Goal: Information Seeking & Learning: Check status

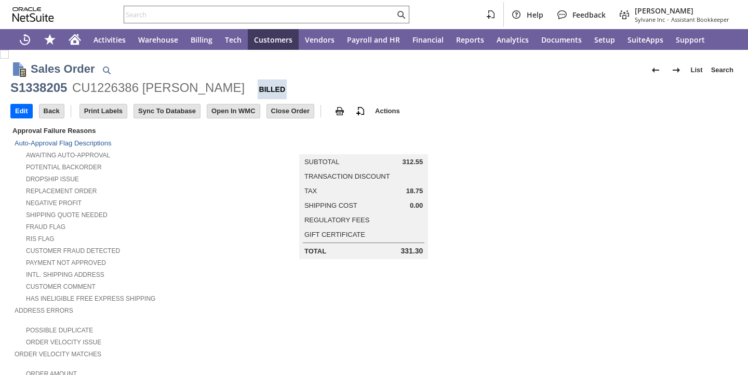
scroll to position [608, 0]
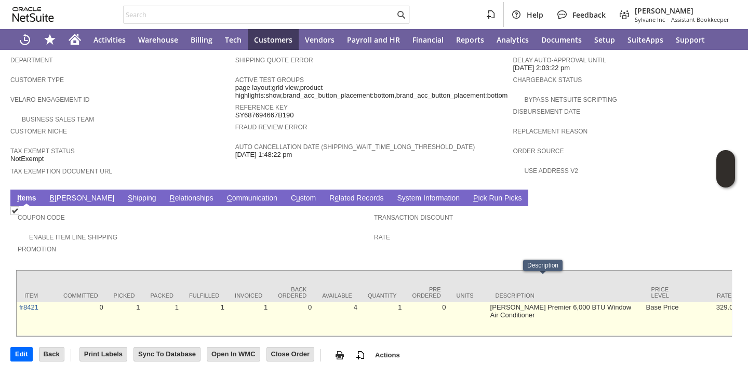
click at [488, 302] on td "Friedrich Chill Premier 6,000 BTU Window Air Conditioner" at bounding box center [566, 319] width 156 height 34
copy tr "Friedrich Chill Premier 6,000 BTU Window Air Conditioner"
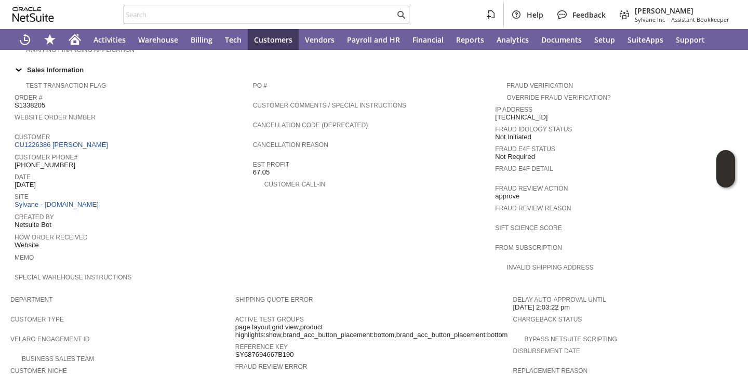
scroll to position [347, 0]
click at [37, 103] on span "S1338205" at bounding box center [30, 107] width 31 height 8
copy span "S1338205"
click at [421, 160] on span "Est Profit" at bounding box center [371, 165] width 237 height 10
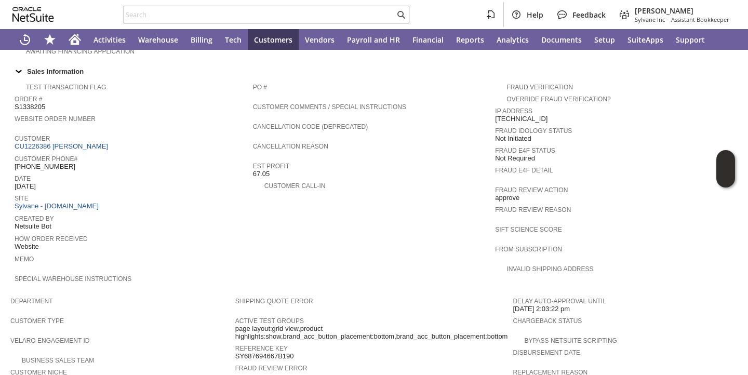
scroll to position [0, 0]
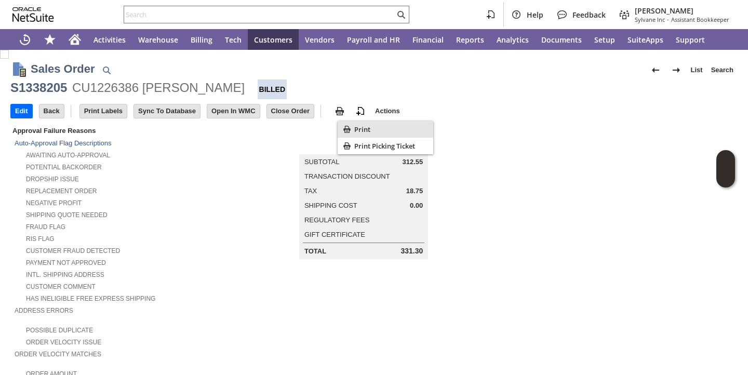
click at [353, 132] on div "Print" at bounding box center [386, 129] width 96 height 17
click at [218, 192] on div "Replacement Order" at bounding box center [125, 189] width 221 height 11
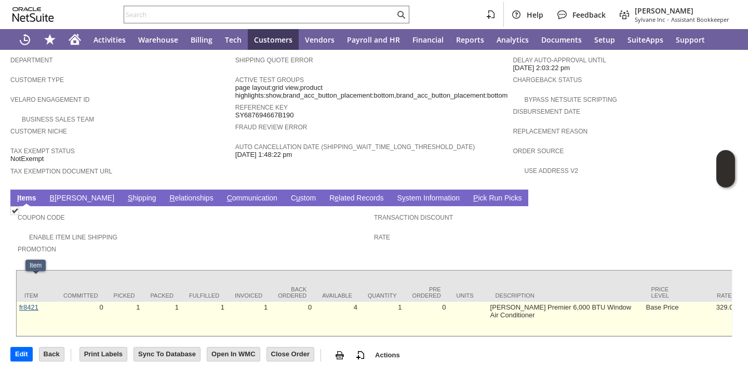
click at [34, 303] on link "fr8421" at bounding box center [28, 307] width 19 height 8
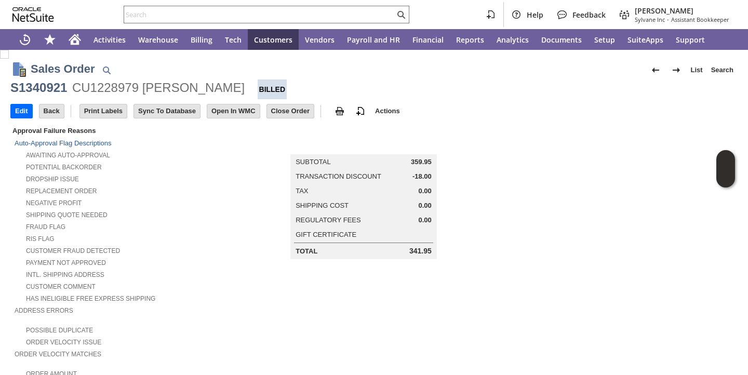
click at [263, 283] on td "Summary Subtotal 359.95 Transaction Discount -18.00 Tax 0.00 Shipping Cost 0.00…" at bounding box center [374, 264] width 243 height 279
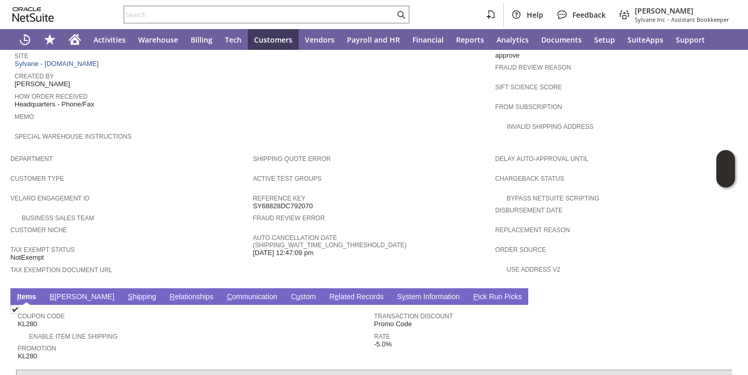
scroll to position [616, 0]
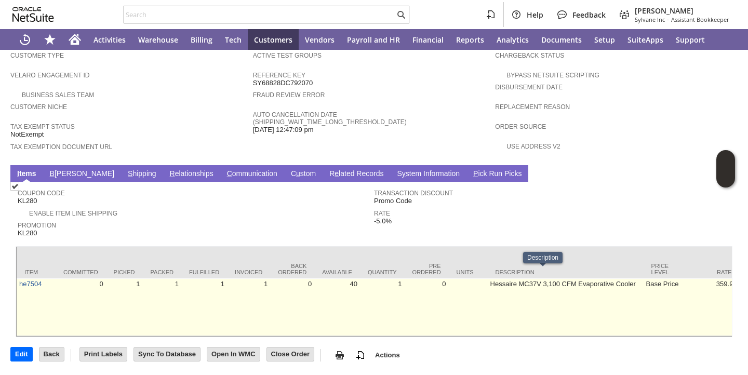
click at [488, 279] on td "Hessaire MC37V 3,100 CFM Evaporative Cooler" at bounding box center [566, 308] width 156 height 58
copy tr "Hessaire MC37V 3,100 CFM Evaporative Cooler"
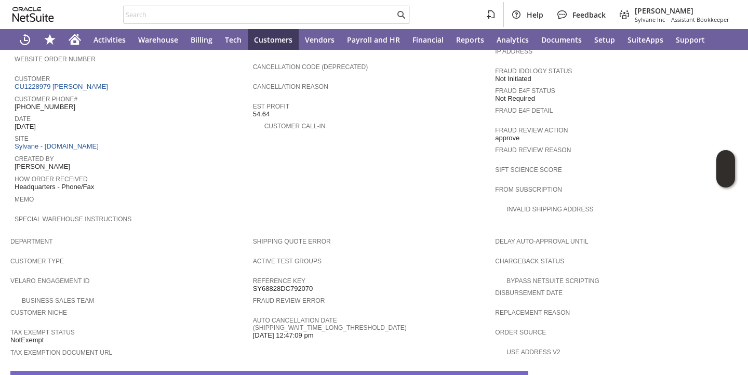
scroll to position [396, 0]
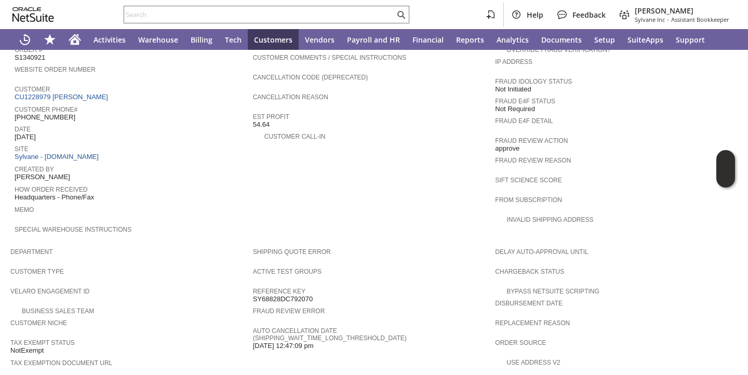
click at [33, 54] on span "S1340921" at bounding box center [30, 58] width 31 height 8
copy span "S1340921"
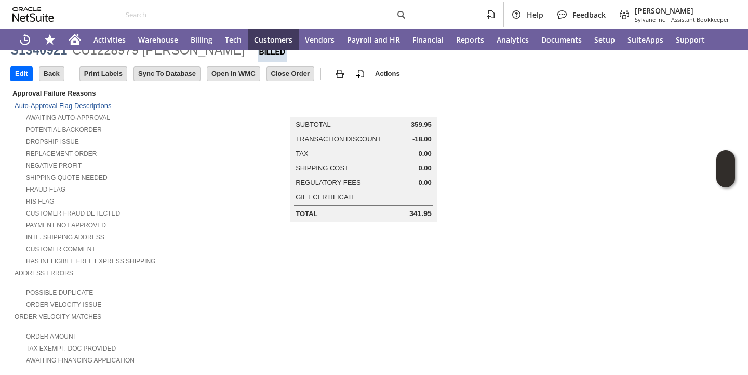
scroll to position [0, 0]
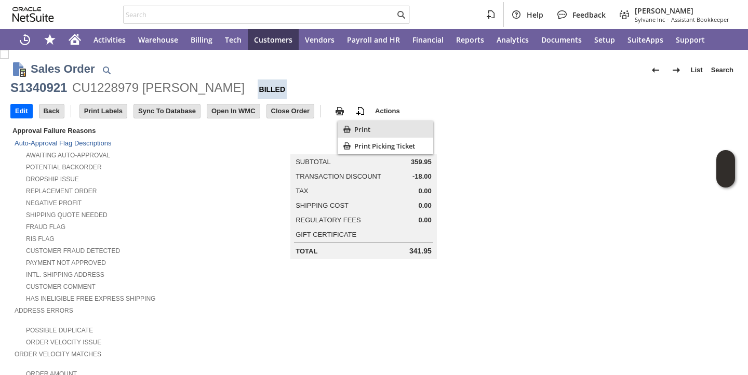
click at [351, 130] on icon "Print" at bounding box center [347, 129] width 10 height 10
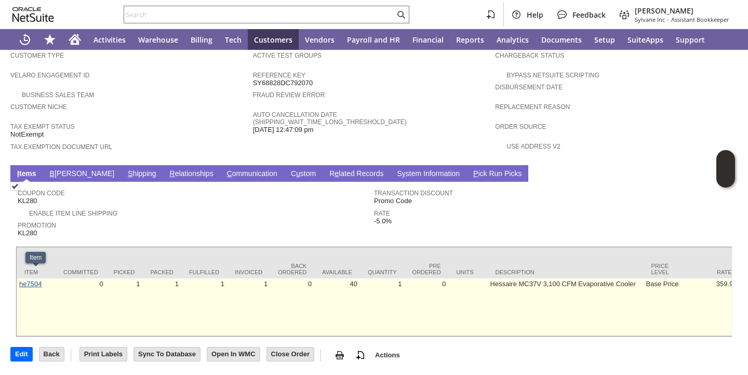
click at [32, 280] on link "he7504" at bounding box center [30, 284] width 22 height 8
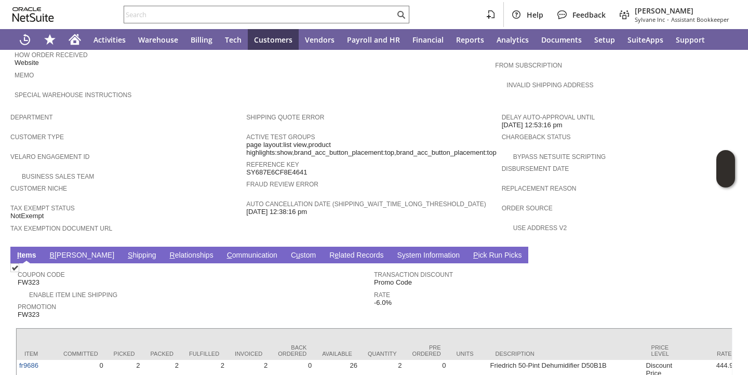
scroll to position [592, 0]
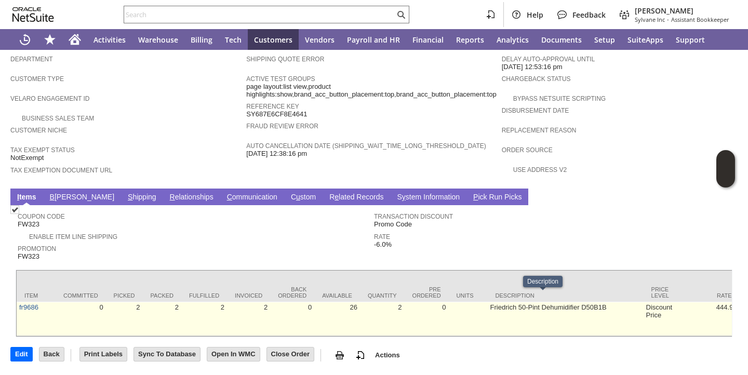
click at [488, 302] on td "Friedrich 50-Pint Dehumidifier D50B1B" at bounding box center [566, 319] width 156 height 34
copy tr "Friedrich 50-Pint Dehumidifier D50B1B"
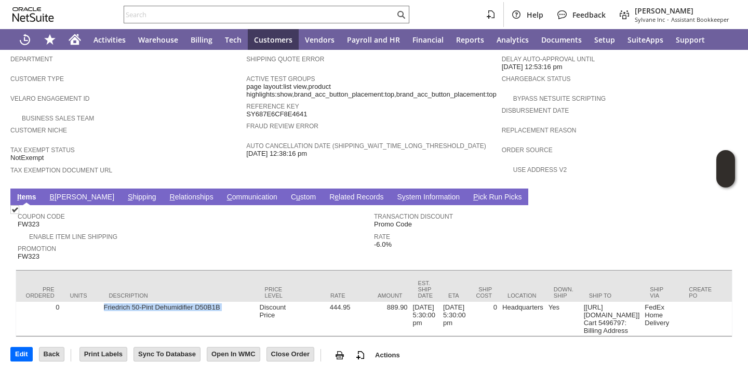
copy tr "Friedrich 50-Pint Dehumidifier D50B1B"
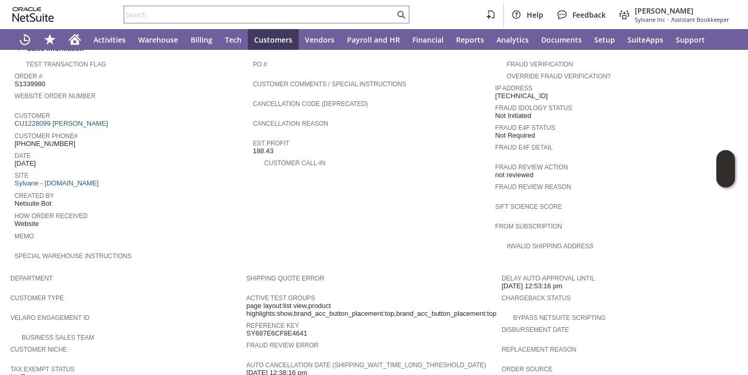
scroll to position [366, 0]
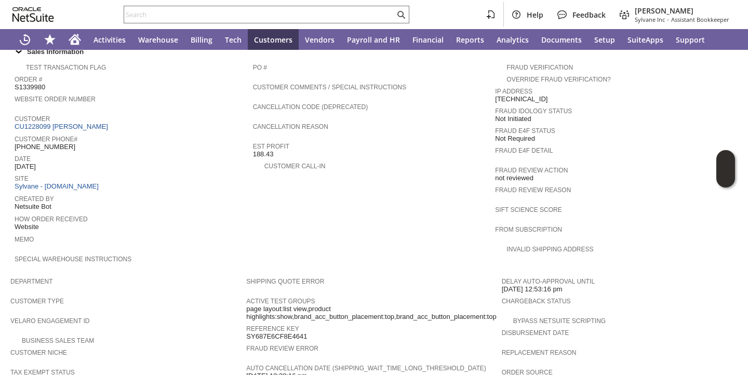
click at [35, 83] on span "S1339980" at bounding box center [30, 87] width 31 height 8
copy span "S1339980"
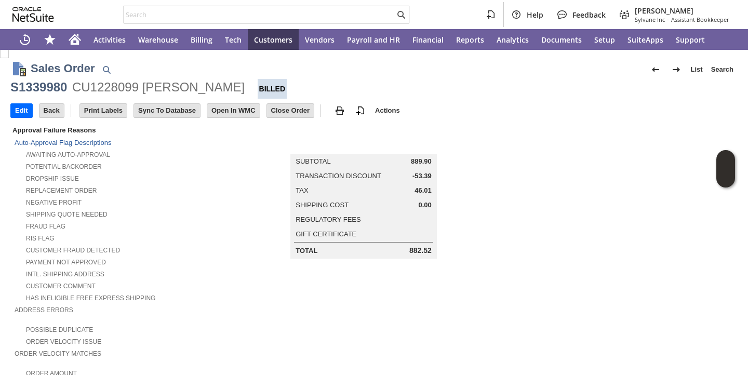
scroll to position [0, 0]
click at [358, 131] on span "Print" at bounding box center [391, 129] width 75 height 9
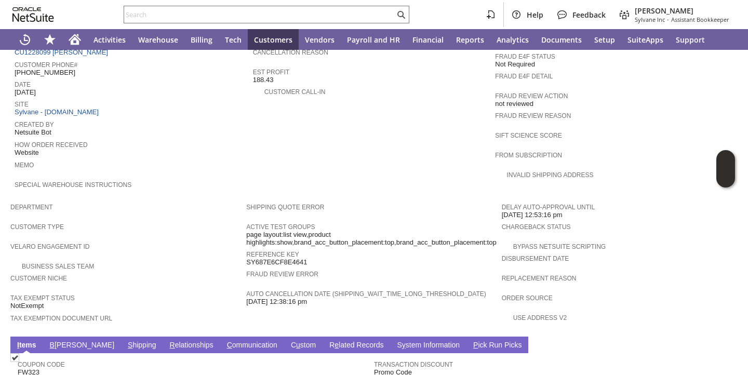
scroll to position [592, 0]
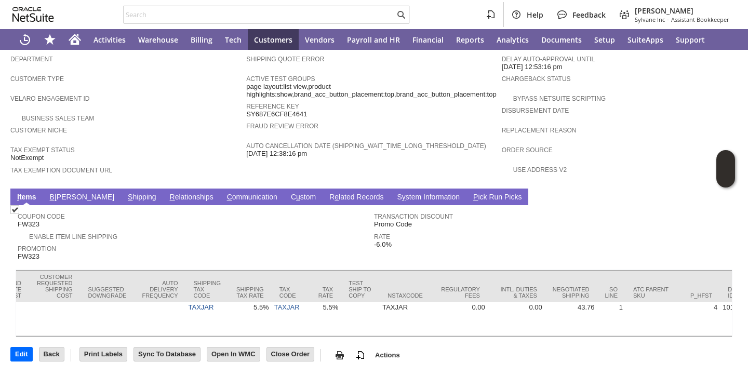
click at [272, 289] on td "Tax Code" at bounding box center [291, 286] width 39 height 31
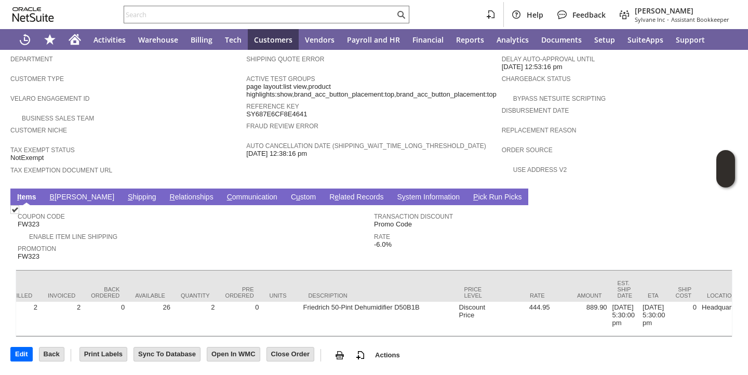
scroll to position [0, 177]
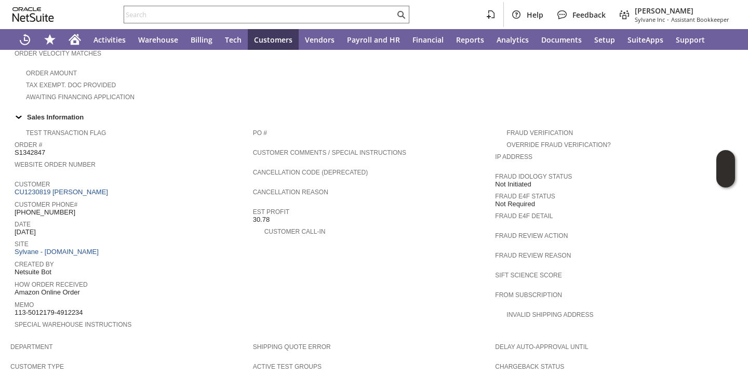
scroll to position [616, 0]
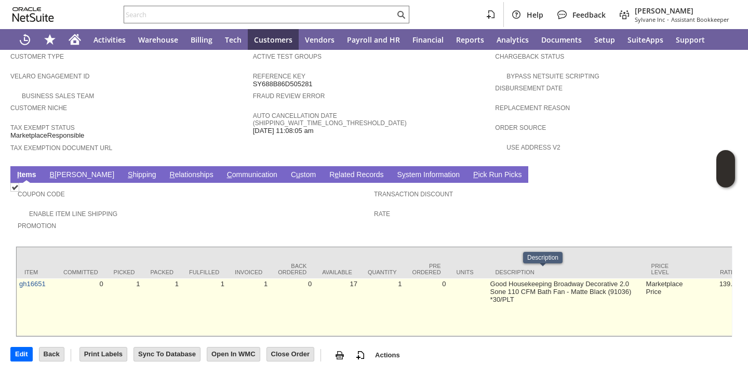
click at [488, 279] on td "Good Housekeeping Broadway Decorative 2.0 Sone 110 CFM Bath Fan - Matte Black (…" at bounding box center [566, 308] width 156 height 58
copy tr "Good Housekeeping Broadway Decorative 2.0 Sone 110 CFM Bath Fan - Matte Black (…"
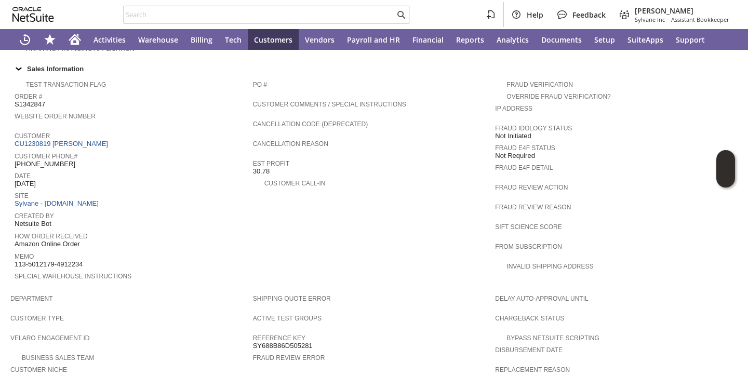
scroll to position [316, 0]
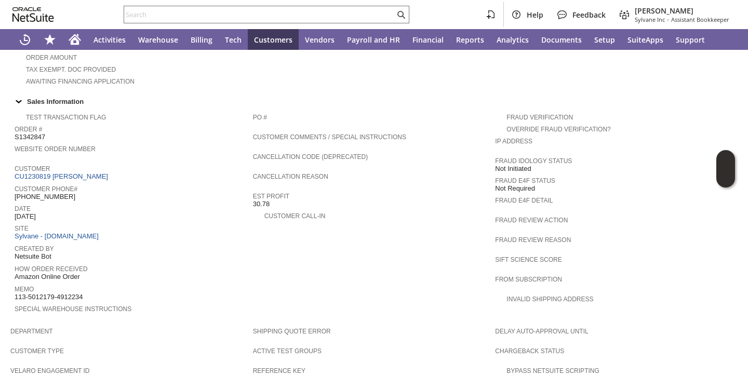
click at [17, 133] on span "S1342847" at bounding box center [30, 137] width 31 height 8
copy span "S1342847"
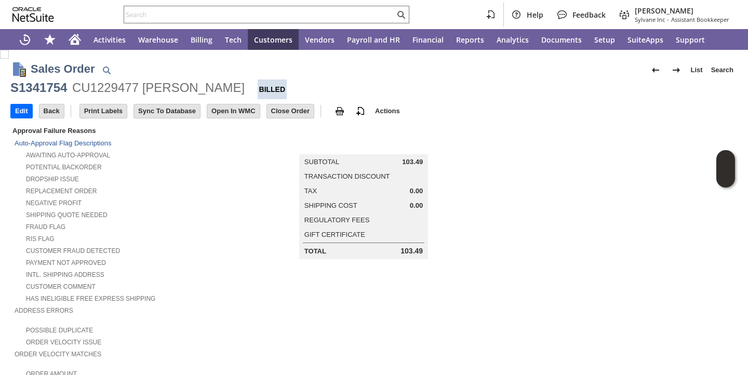
click at [275, 171] on td "Summary Subtotal 103.49 Transaction Discount Tax 0.00 Shipping Cost 0.00 Regula…" at bounding box center [374, 192] width 243 height 135
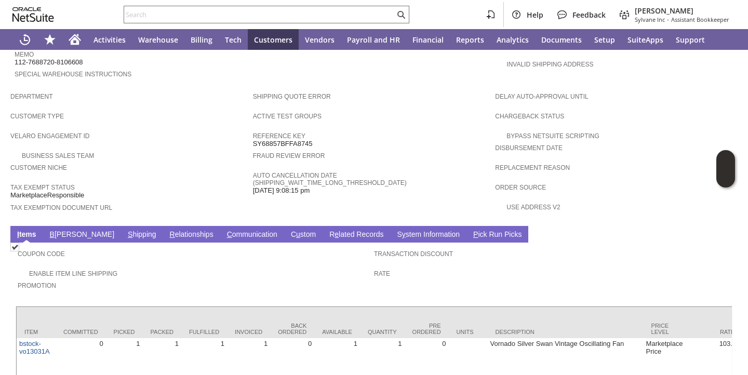
scroll to position [600, 0]
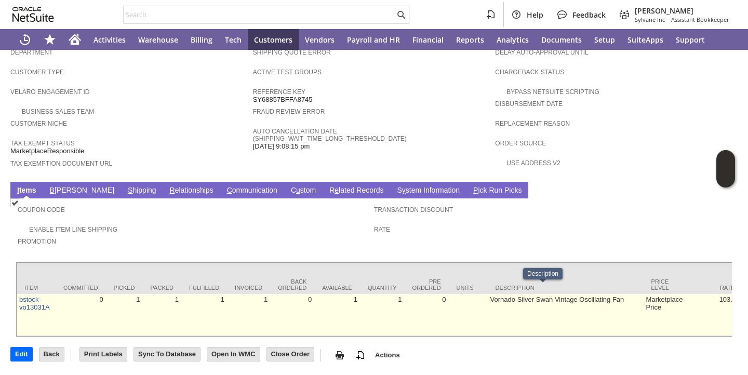
click at [488, 294] on td "Vornado Silver Swan Vintage Oscillating Fan" at bounding box center [566, 315] width 156 height 42
copy tr "Vornado Silver Swan Vintage Oscillating Fan"
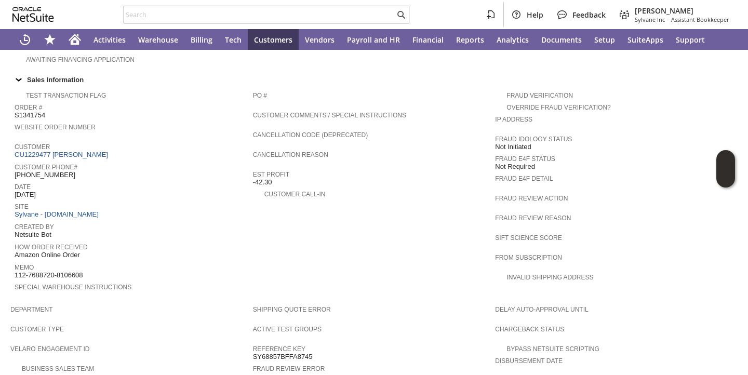
scroll to position [337, 0]
click at [38, 114] on span "S1341754" at bounding box center [30, 117] width 31 height 8
copy span "S1341754"
click at [195, 182] on span "Date" at bounding box center [131, 187] width 233 height 10
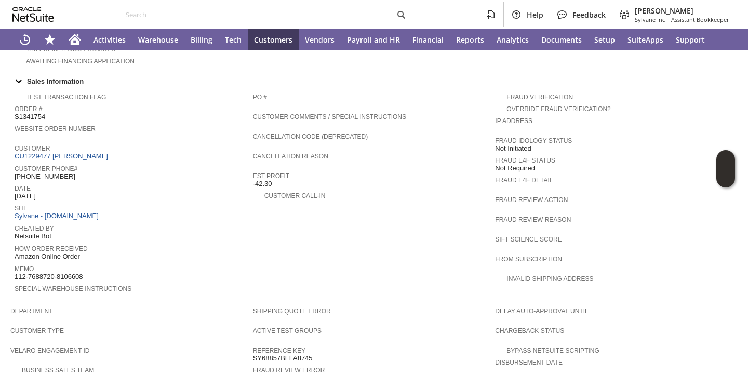
scroll to position [0, 0]
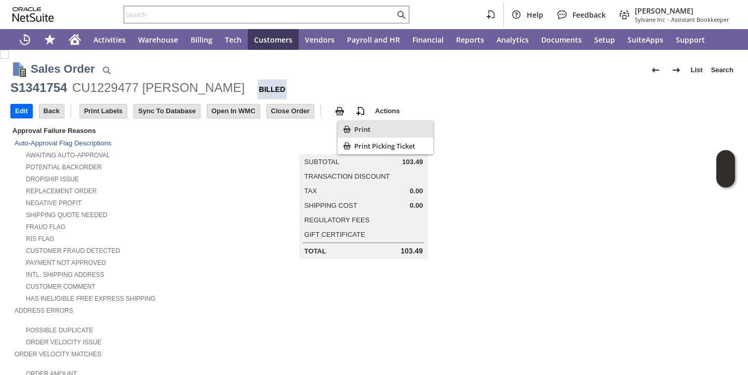
click at [357, 128] on span "Print" at bounding box center [391, 129] width 75 height 9
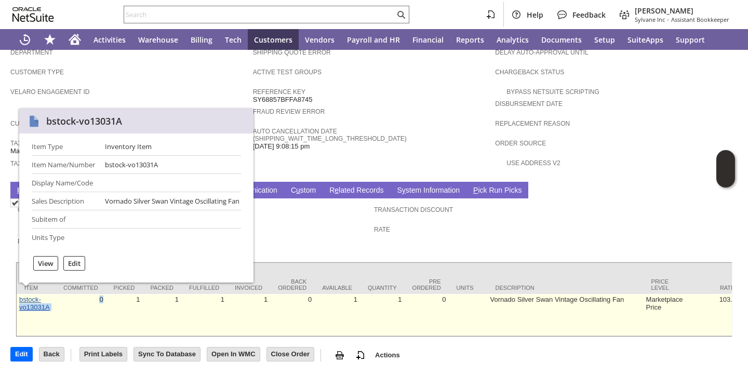
drag, startPoint x: 58, startPoint y: 298, endPoint x: 20, endPoint y: 300, distance: 38.5
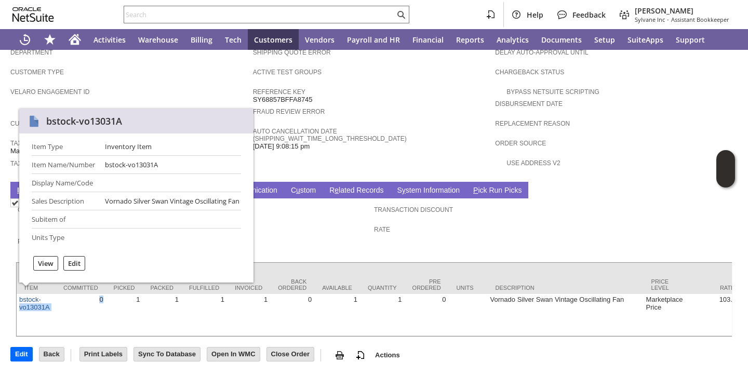
copy tr "vo13031A 0"
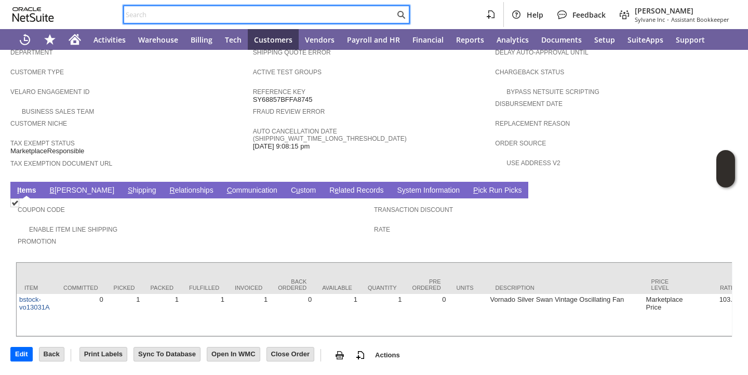
click at [276, 16] on input "text" at bounding box center [259, 14] width 271 height 12
paste input "vo13031A 0"
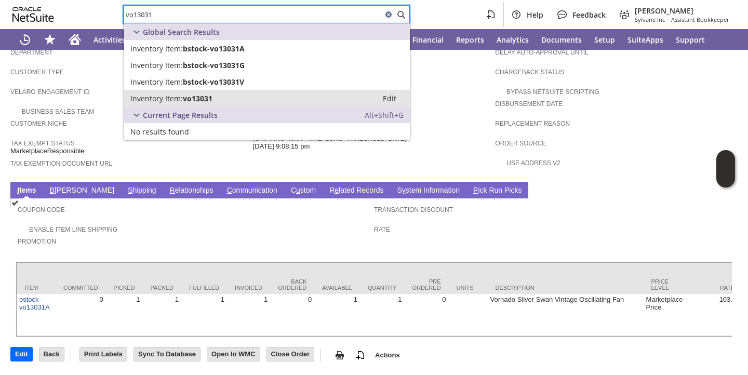
type input "vo13031"
click at [206, 97] on span "vo13031" at bounding box center [198, 99] width 30 height 10
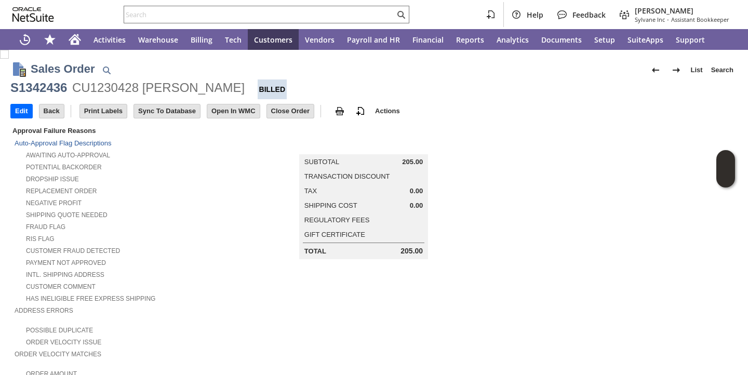
click at [194, 241] on div "RIS flag" at bounding box center [134, 237] width 239 height 11
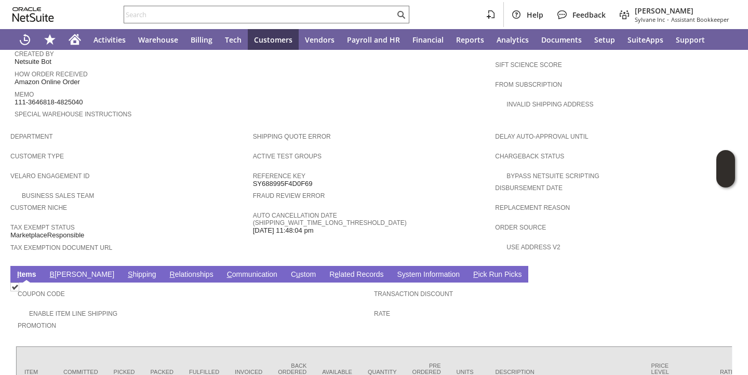
scroll to position [600, 0]
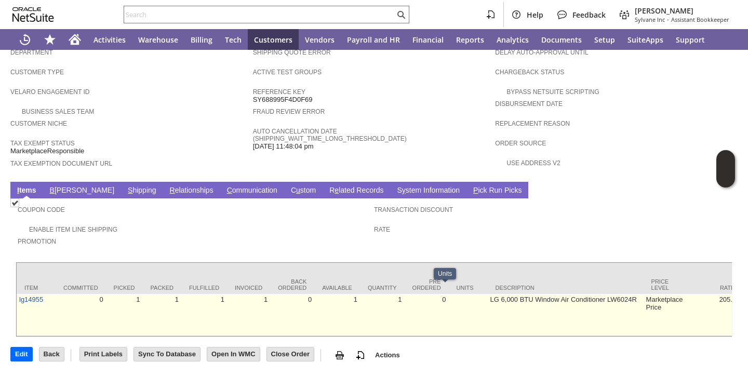
click at [488, 294] on td "LG 6,000 BTU Window Air Conditioner LW6024R" at bounding box center [566, 315] width 156 height 42
copy tr "LG 6,000 BTU Window Air Conditioner LW6024R"
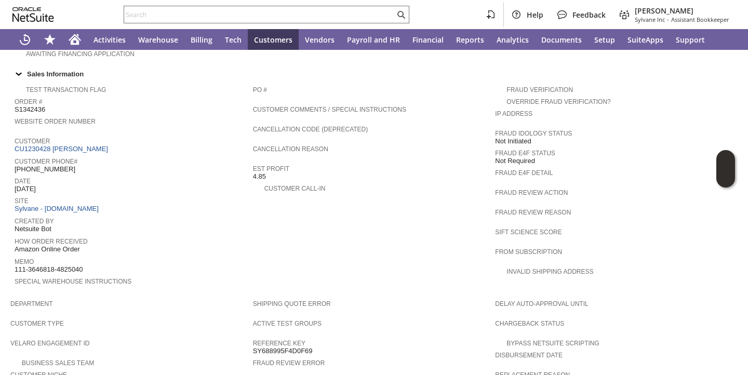
scroll to position [339, 0]
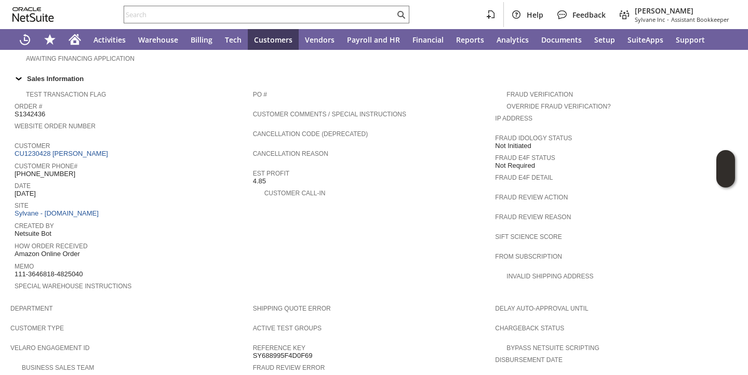
click at [33, 110] on span "S1342436" at bounding box center [30, 114] width 31 height 8
copy span "S1342436"
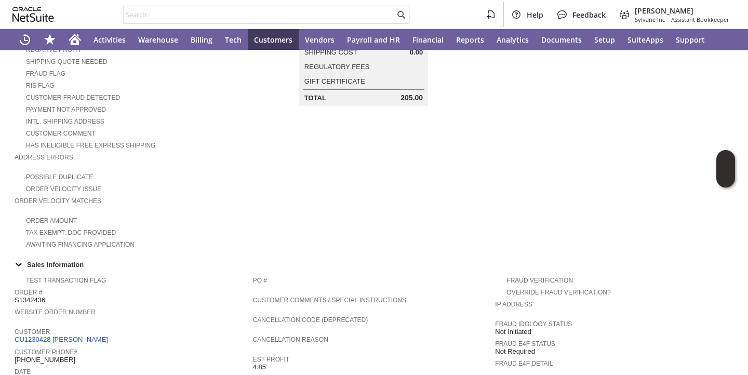
scroll to position [0, 0]
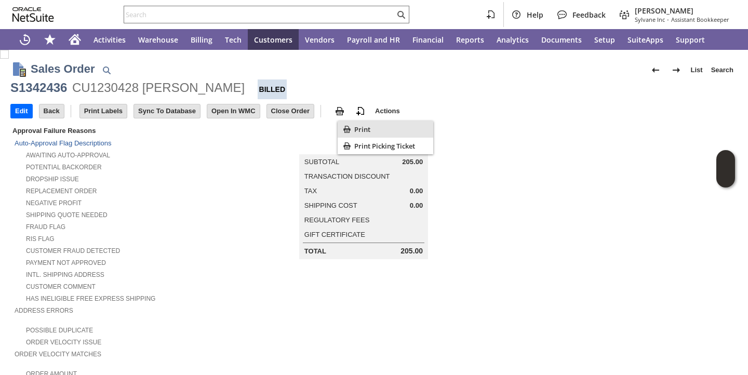
click at [354, 133] on span "Print" at bounding box center [391, 129] width 75 height 9
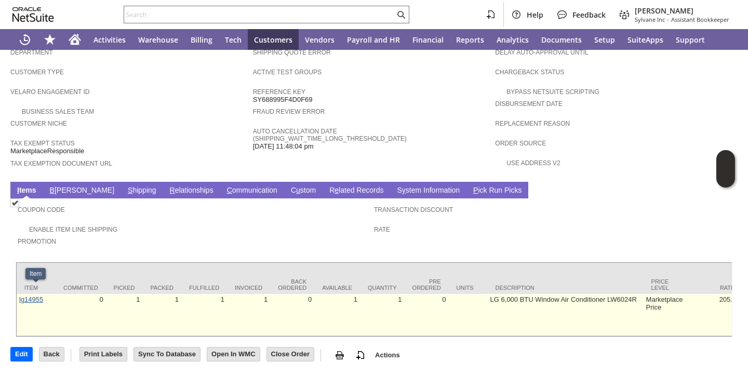
click at [23, 296] on link "lg14955" at bounding box center [31, 300] width 24 height 8
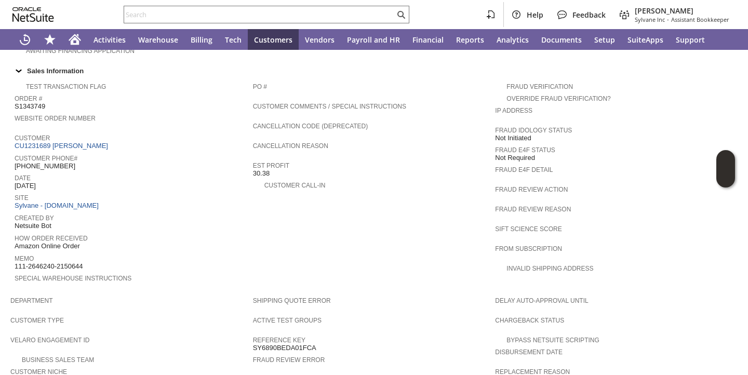
scroll to position [616, 0]
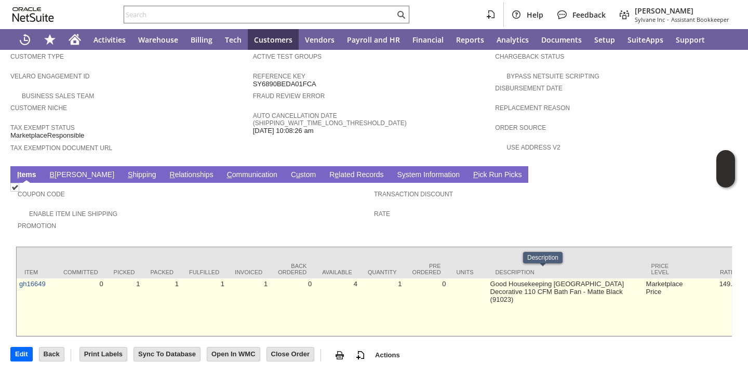
click at [488, 279] on td "Good Housekeeping Sydney Decorative 110 CFM Bath Fan - Matte Black (91023)" at bounding box center [566, 308] width 156 height 58
copy tr "Good Housekeeping Sydney Decorative 110 CFM Bath Fan - Matte Black (91023)"
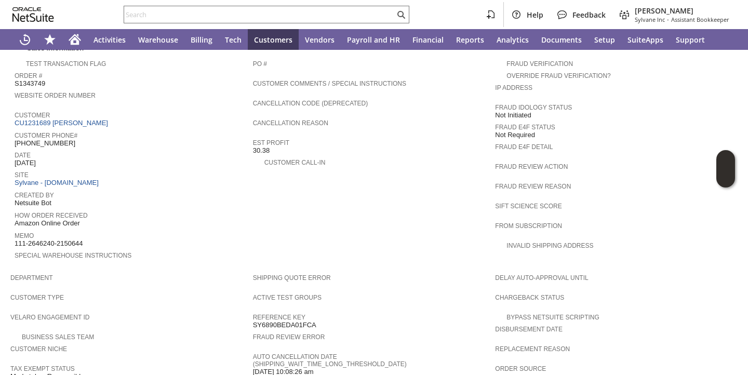
scroll to position [367, 0]
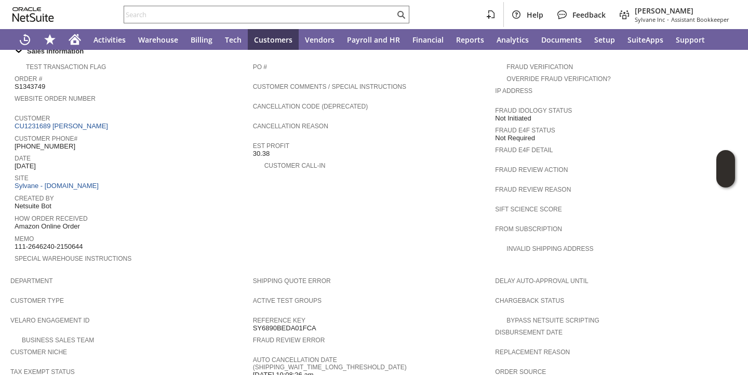
click at [36, 83] on span "S1343749" at bounding box center [30, 87] width 31 height 8
copy span "S1343749"
click at [211, 113] on span "Customer" at bounding box center [131, 117] width 233 height 10
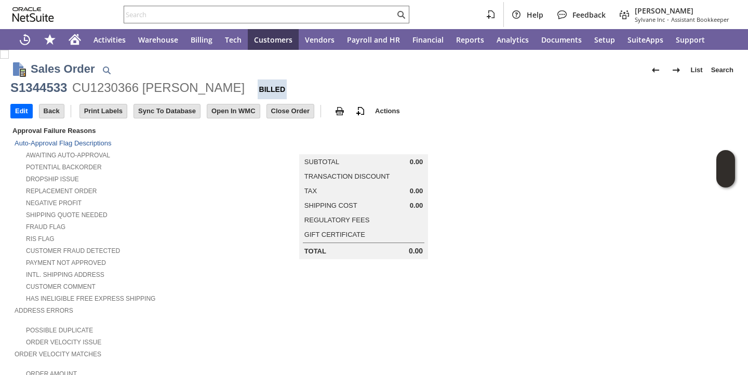
click at [243, 197] on div "Negative Profit" at bounding box center [134, 201] width 239 height 11
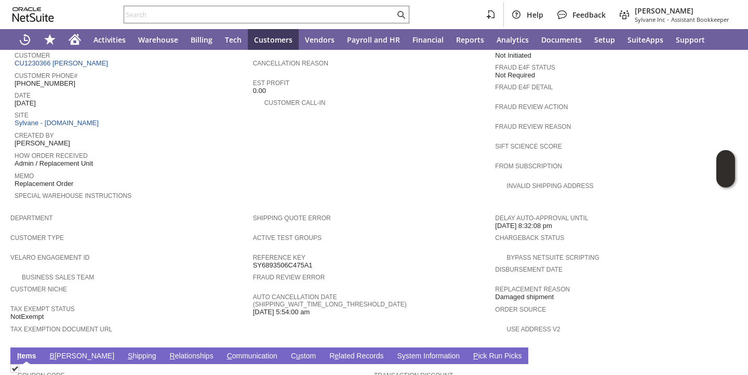
scroll to position [600, 0]
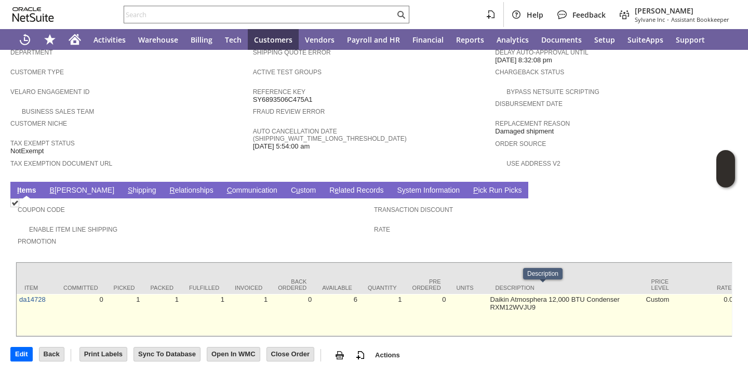
click at [488, 294] on td "Daikin Atmosphera 12,000 BTU Condenser RXM12WVJU9" at bounding box center [566, 315] width 156 height 42
copy tr "Daikin Atmosphera 12,000 BTU Condenser RXM12WVJU9"
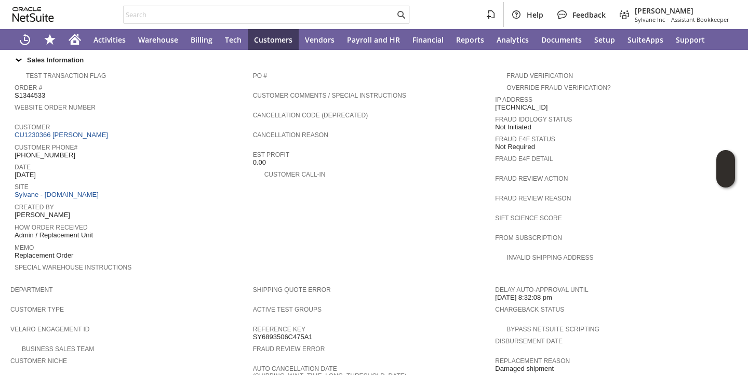
scroll to position [354, 0]
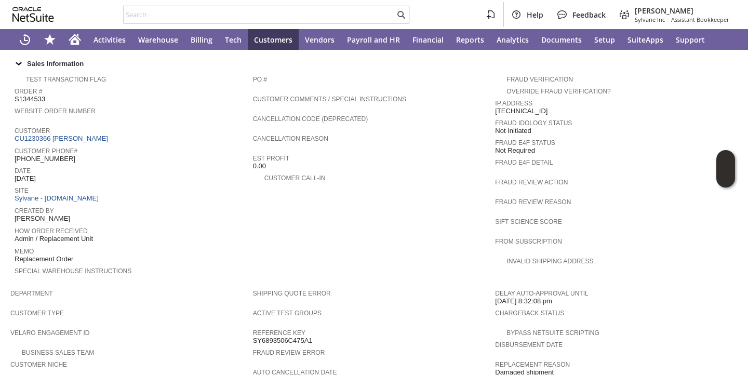
click at [18, 95] on span "S1344533" at bounding box center [30, 99] width 31 height 8
copy span "S1344533"
click at [229, 128] on span "Customer" at bounding box center [131, 129] width 233 height 10
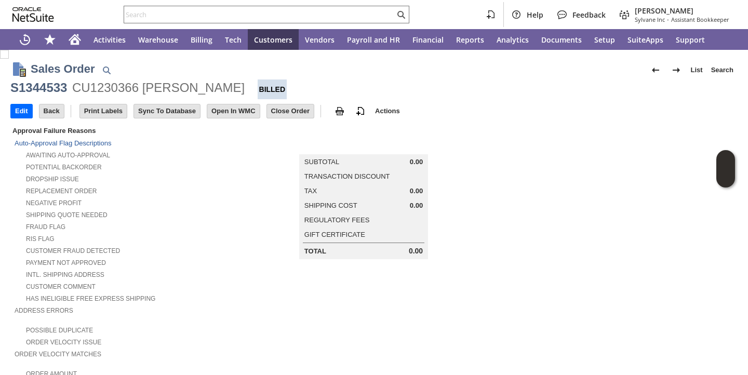
scroll to position [0, 0]
click at [353, 133] on div "Print" at bounding box center [386, 129] width 96 height 17
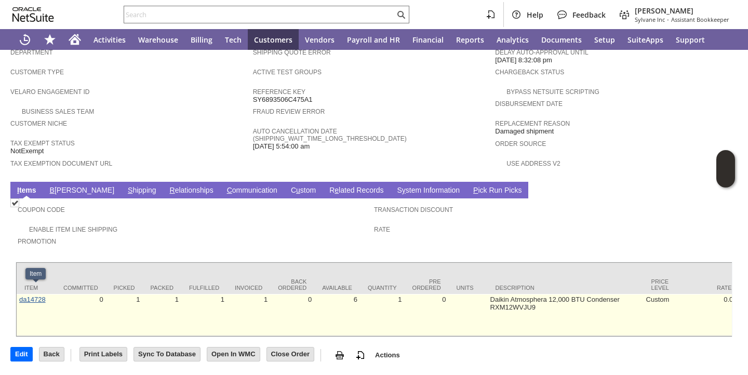
click at [38, 296] on link "da14728" at bounding box center [32, 300] width 27 height 8
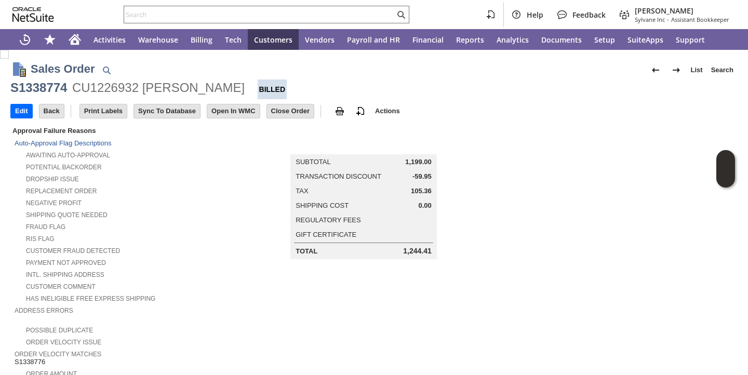
drag, startPoint x: 230, startPoint y: 88, endPoint x: 144, endPoint y: 92, distance: 85.3
click at [144, 92] on div "S1338774 CU1226932 lawrence caron Billed" at bounding box center [374, 90] width 728 height 20
copy div "lawrence caron"
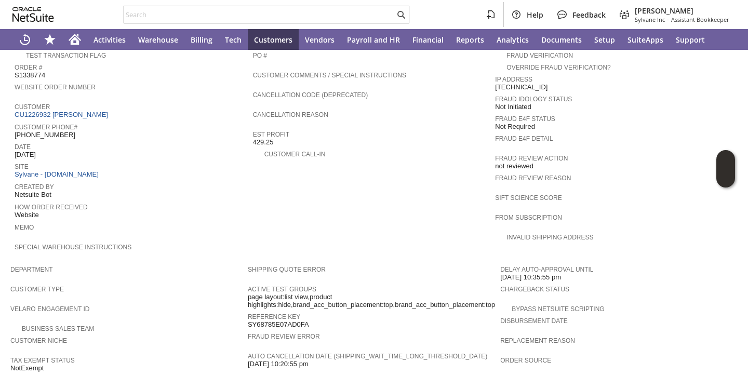
scroll to position [380, 0]
click at [40, 129] on span "(323) 333-4994" at bounding box center [45, 133] width 61 height 8
copy tbody "(323) 333-4994"
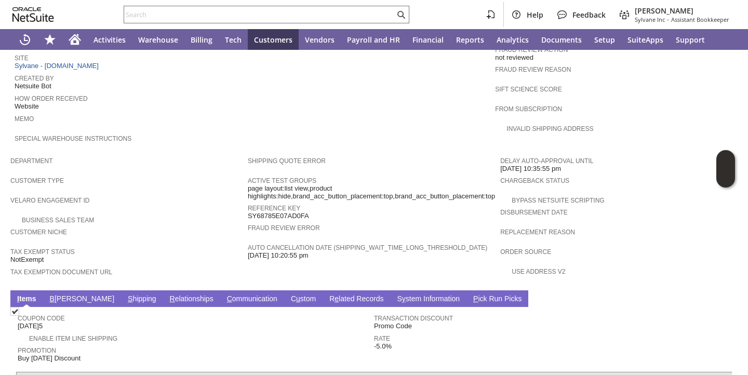
scroll to position [679, 0]
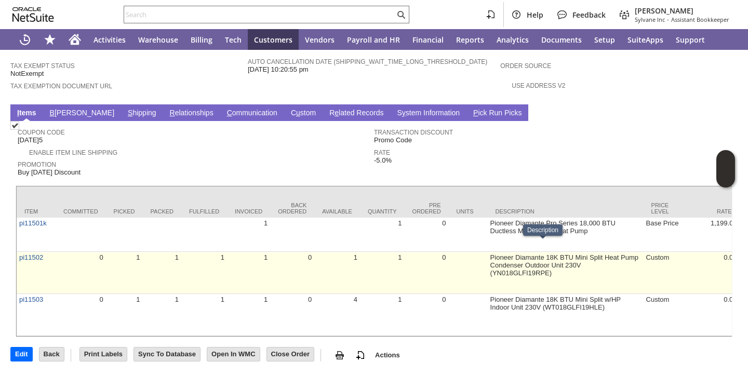
click at [488, 252] on td "Pioneer Diamante 18K BTU Mini Split Heat Pump Condenser Outdoor Unit 230V (YN01…" at bounding box center [566, 273] width 156 height 42
copy tr "Pioneer Diamante 18K BTU Mini Split Heat Pump Condenser Outdoor Unit 230V (YN01…"
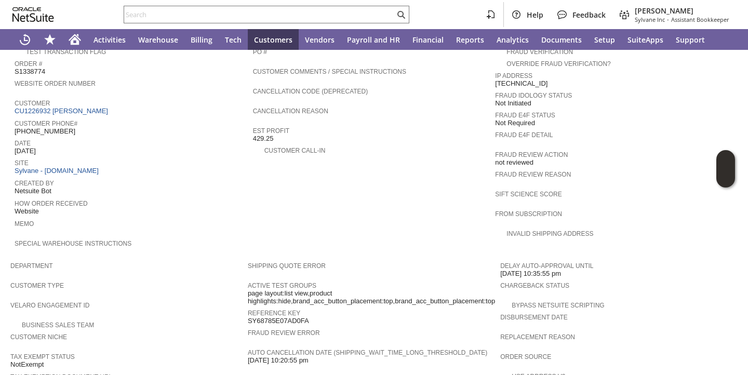
scroll to position [381, 0]
click at [13, 71] on td "Test Transaction Flag Order # S1338774 Website Order Number Customer CU1226932 …" at bounding box center [131, 151] width 243 height 214
click at [25, 70] on span "S1338774" at bounding box center [30, 73] width 31 height 8
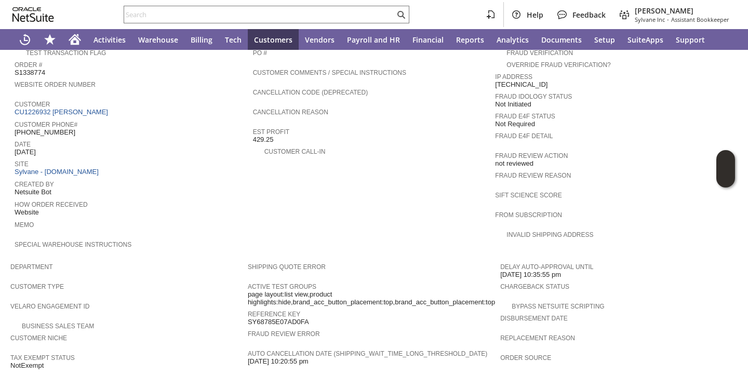
copy span "S1338774"
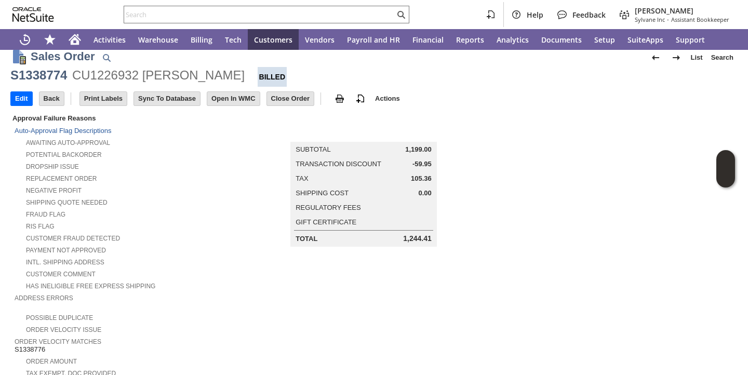
scroll to position [0, 0]
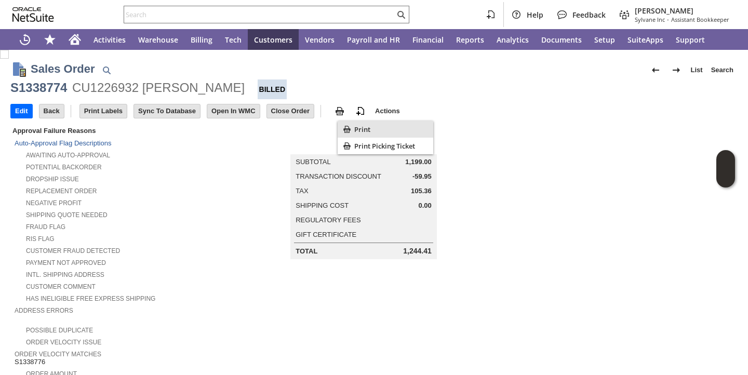
click at [361, 128] on span "Print" at bounding box center [391, 129] width 75 height 9
click at [242, 132] on td "Approval Failure Reasons" at bounding box center [128, 131] width 237 height 12
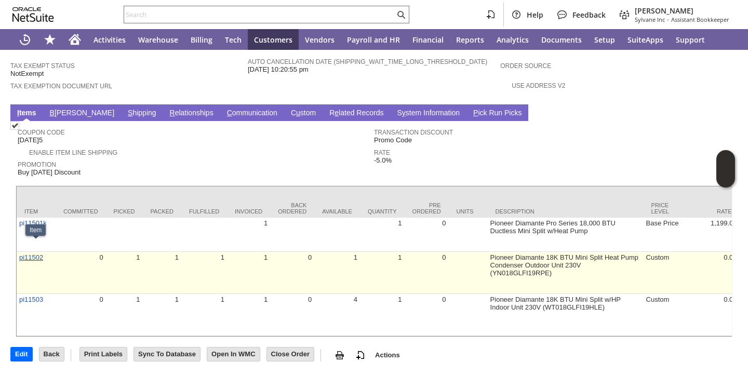
click at [40, 254] on link "pi11502" at bounding box center [31, 258] width 24 height 8
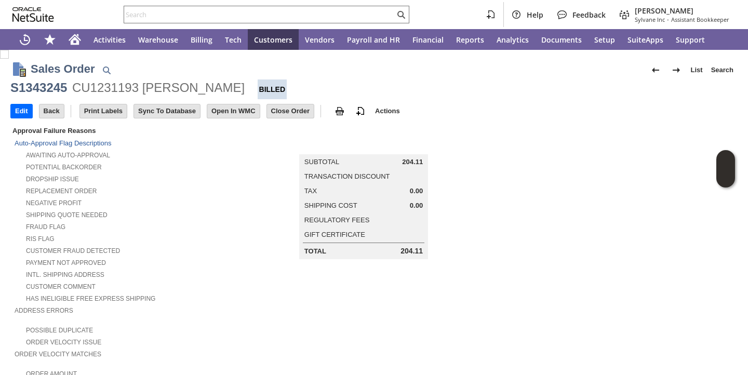
click at [258, 154] on td "Summary Subtotal 204.11 Transaction Discount Tax 0.00 Shipping Cost 0.00 Regula…" at bounding box center [374, 192] width 243 height 135
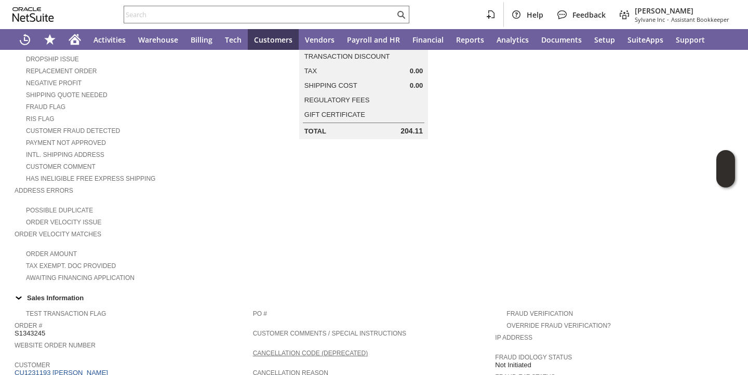
scroll to position [600, 0]
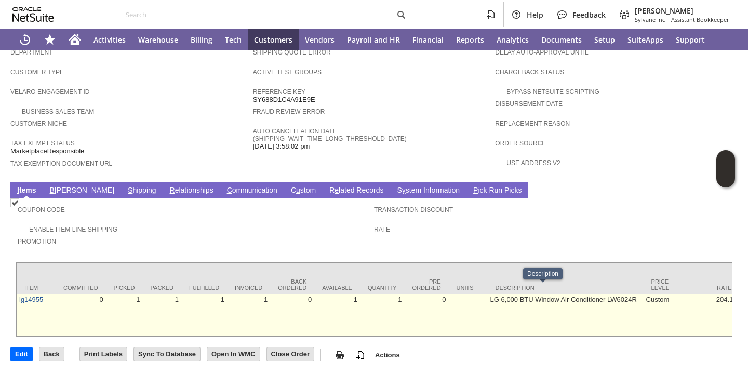
click at [488, 294] on td "LG 6,000 BTU Window Air Conditioner LW6024R" at bounding box center [566, 315] width 156 height 42
copy tr "LG 6,000 BTU Window Air Conditioner LW6024R"
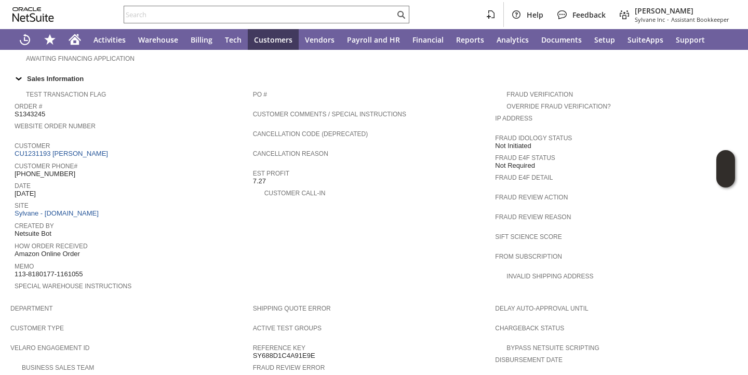
scroll to position [331, 0]
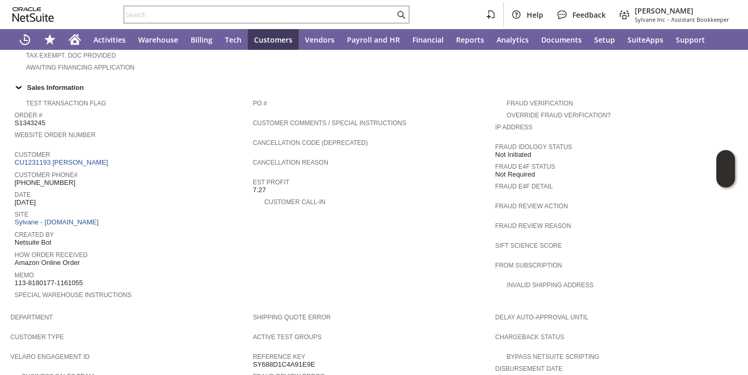
click at [37, 120] on span "S1343245" at bounding box center [30, 123] width 31 height 8
copy span "S1343245"
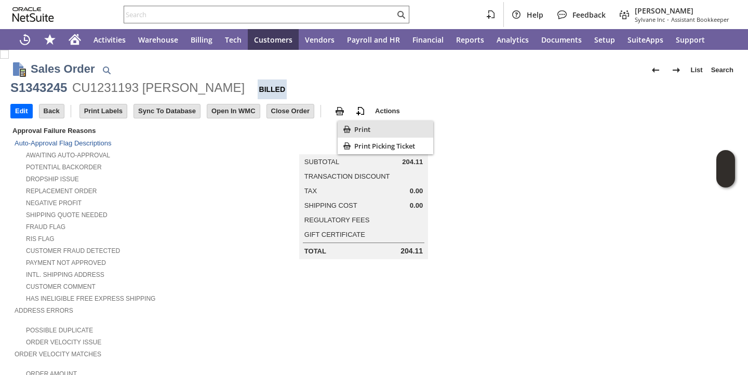
click at [350, 129] on icon "Print" at bounding box center [347, 129] width 7 height 7
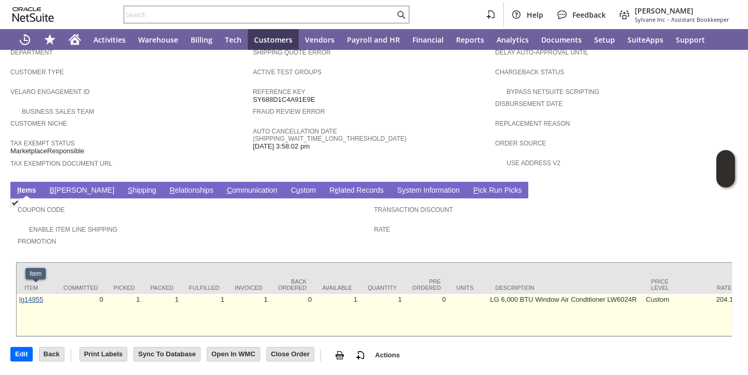
click at [24, 296] on link "lg14955" at bounding box center [31, 300] width 24 height 8
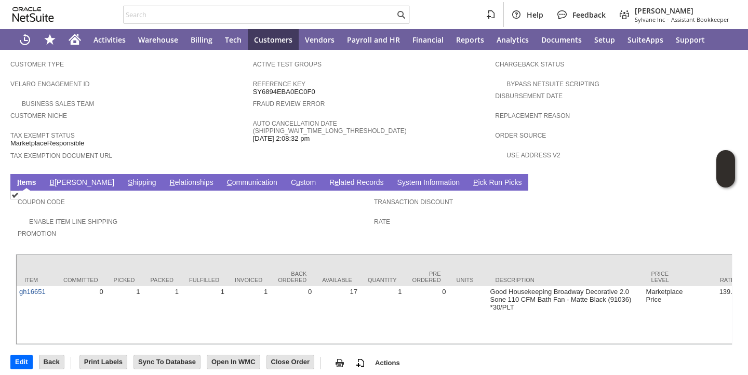
scroll to position [616, 0]
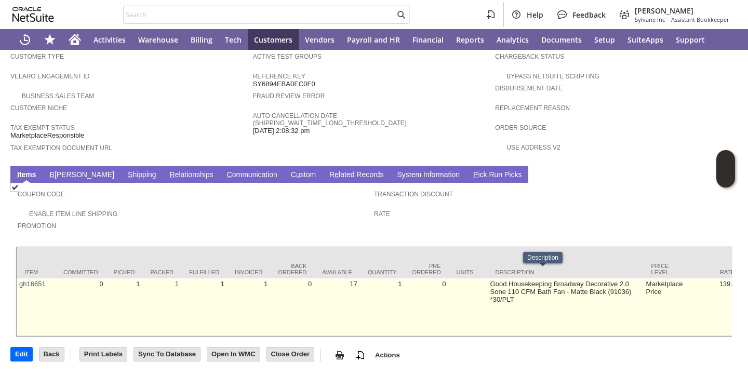
click at [488, 279] on td "Good Housekeeping Broadway Decorative 2.0 Sone 110 CFM Bath Fan - Matte Black (…" at bounding box center [566, 308] width 156 height 58
copy tr "Good Housekeeping Broadway Decorative 2.0 Sone 110 CFM Bath Fan - Matte Black (…"
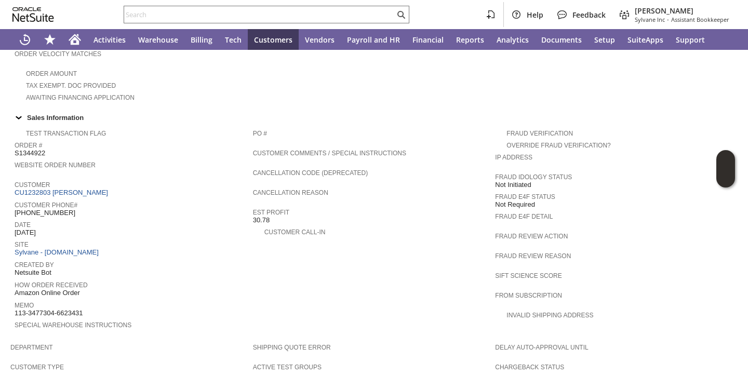
scroll to position [268, 0]
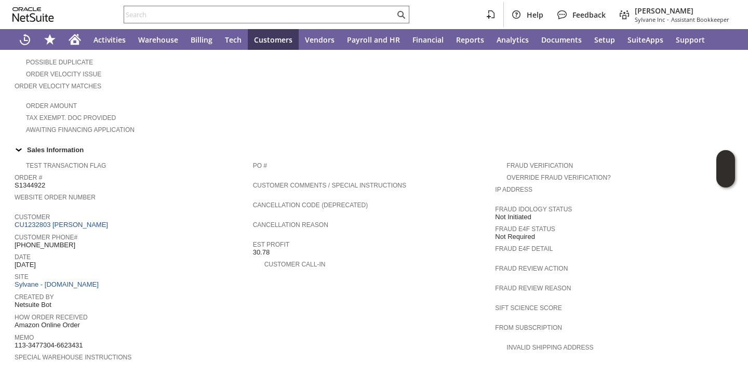
click at [35, 181] on span "S1344922" at bounding box center [30, 185] width 31 height 8
copy span "S1344922"
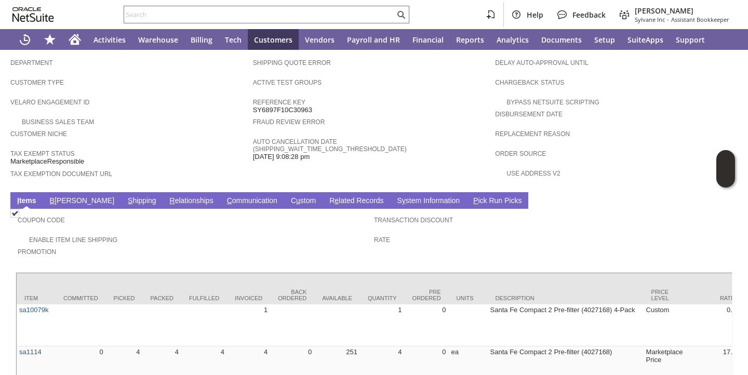
scroll to position [651, 0]
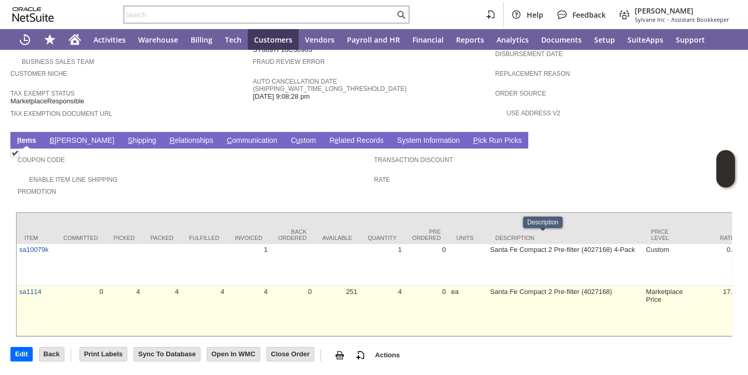
click at [488, 286] on td "Santa Fe Compact 2 Pre-filter (4027168)" at bounding box center [566, 311] width 156 height 50
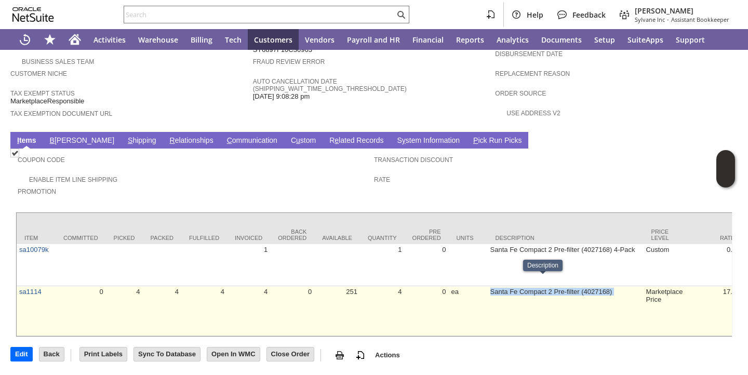
click at [488, 286] on td "Santa Fe Compact 2 Pre-filter (4027168)" at bounding box center [566, 311] width 156 height 50
copy tr "Santa Fe Compact 2 Pre-filter (4027168)"
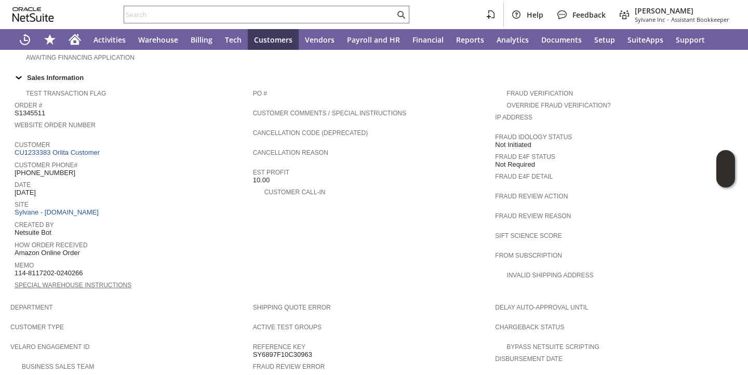
scroll to position [337, 0]
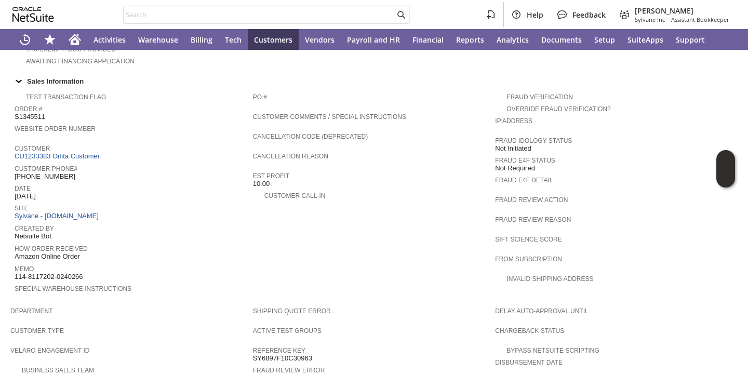
click at [34, 113] on span "S1345511" at bounding box center [30, 117] width 31 height 8
copy span "S1345511"
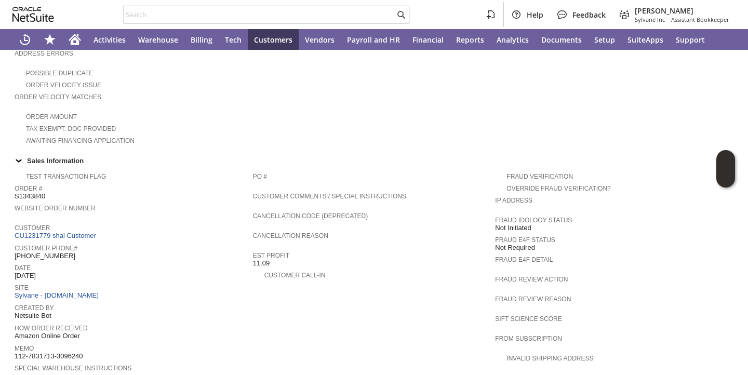
scroll to position [600, 0]
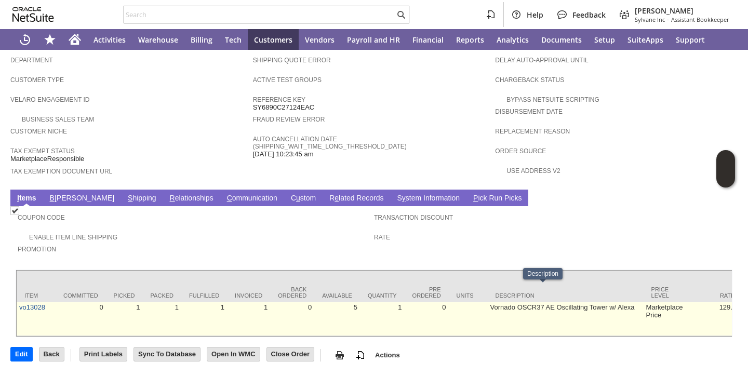
click at [514, 302] on td "Vornado OSCR37 AE Oscillating Tower w/ Alexa" at bounding box center [566, 319] width 156 height 34
copy tr "Vornado OSCR37 AE Oscillating Tower w/ Alexa"
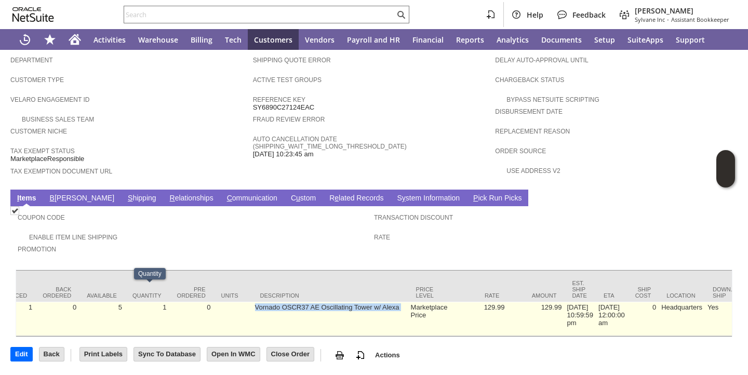
scroll to position [0, 244]
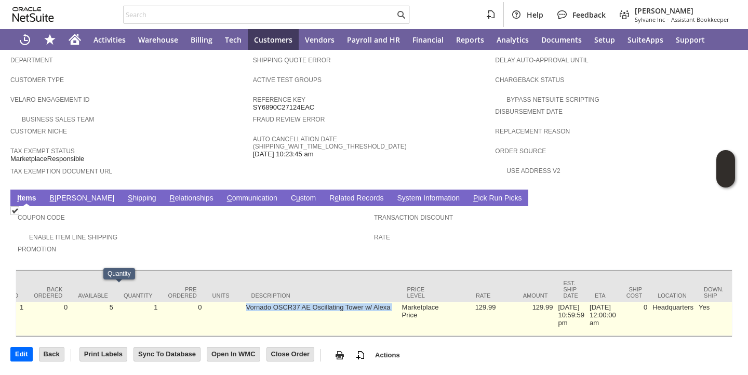
copy tr "Vornado OSCR37 AE Oscillating Tower w/ Alexa"
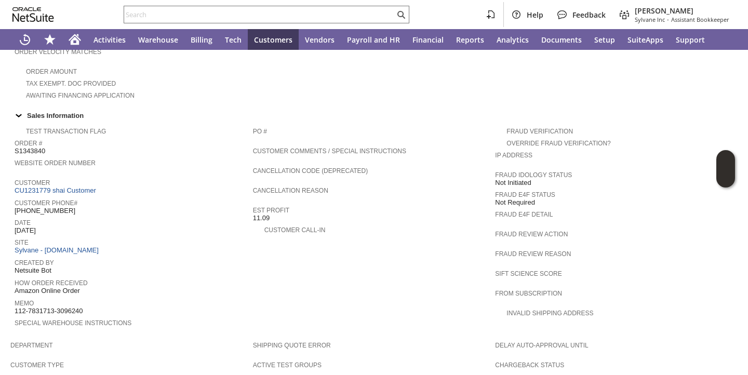
scroll to position [296, 0]
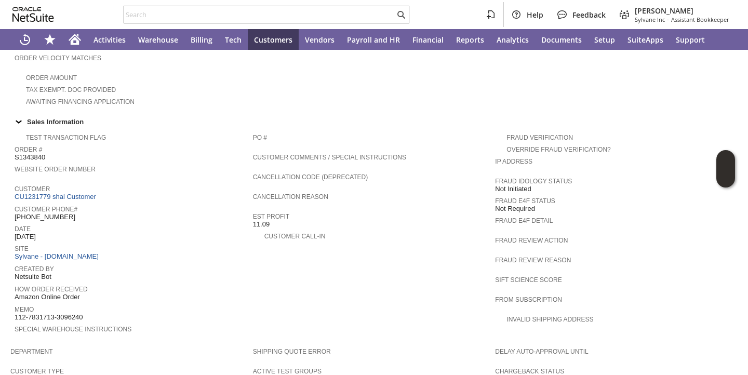
click at [38, 153] on span "S1343840" at bounding box center [30, 157] width 31 height 8
copy span "S1343840"
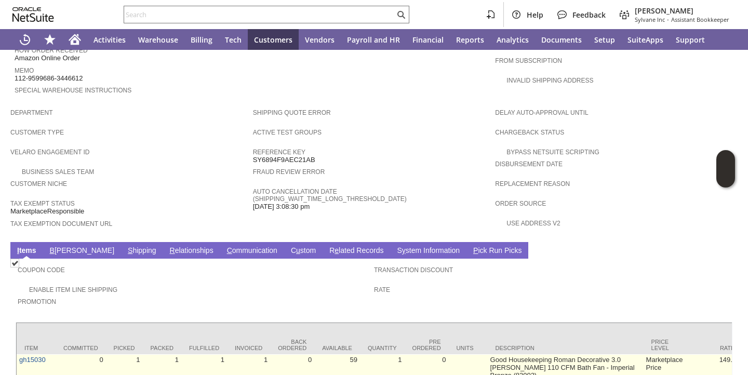
scroll to position [608, 0]
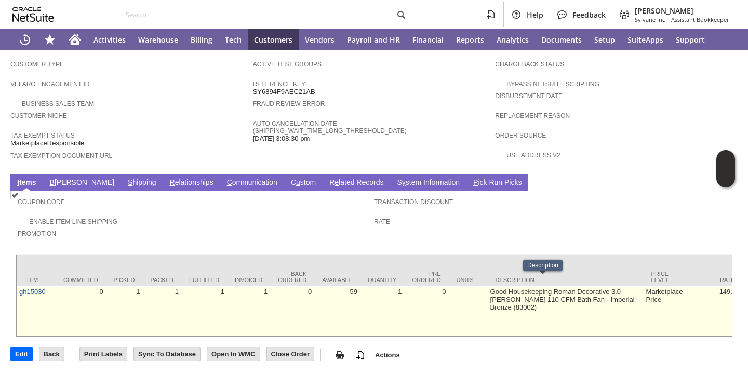
click at [488, 286] on td "Good Housekeeping Roman Decorative 3.0 Sones 110 CFM Bath Fan - Imperial Bronze…" at bounding box center [566, 311] width 156 height 50
copy tr "Good Housekeeping Roman Decorative 3.0 Sones 110 CFM Bath Fan - Imperial Bronze…"
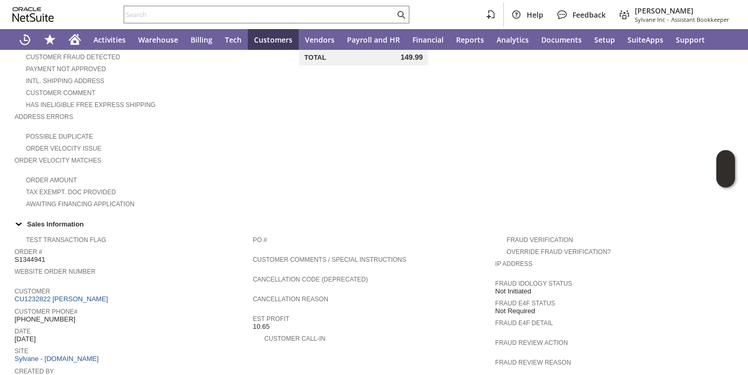
scroll to position [184, 0]
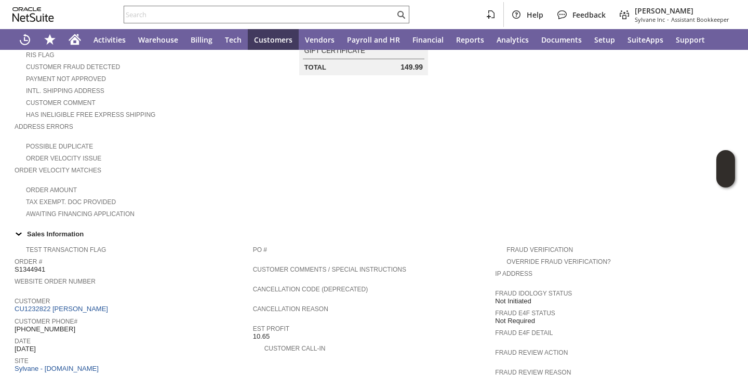
click at [33, 267] on span "S1344941" at bounding box center [30, 270] width 31 height 8
copy span "S1344941"
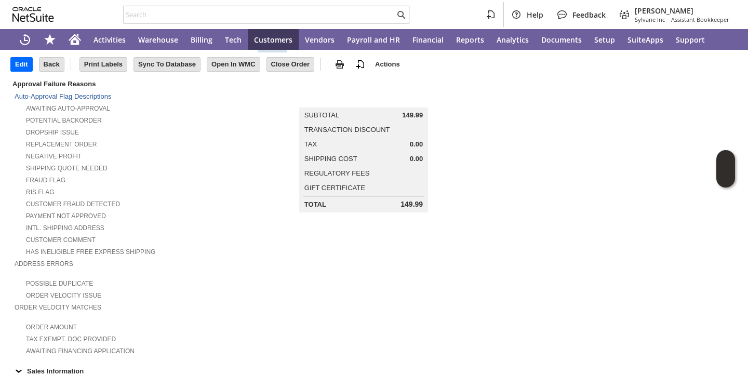
scroll to position [0, 0]
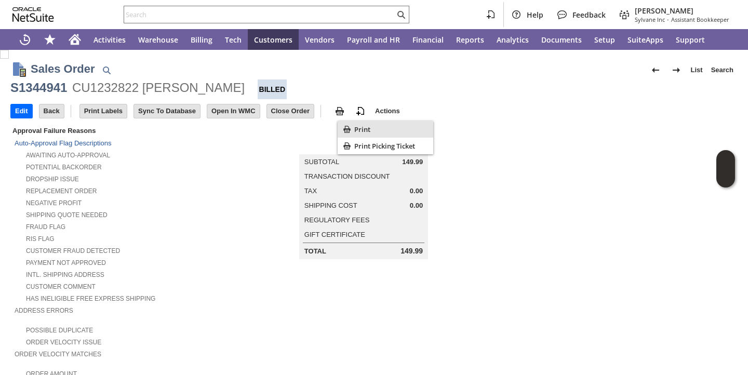
click at [364, 126] on span "Print" at bounding box center [391, 129] width 75 height 9
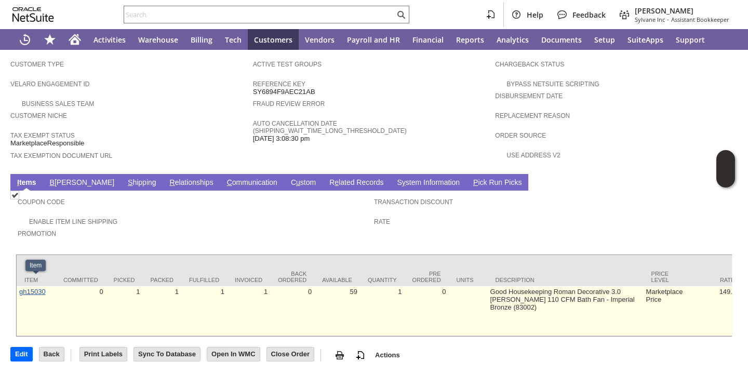
click at [36, 288] on link "gh15030" at bounding box center [32, 292] width 27 height 8
